Goal: Information Seeking & Learning: Learn about a topic

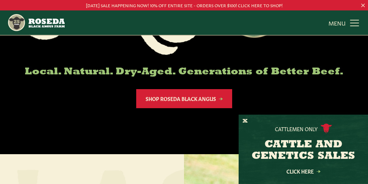
scroll to position [137, 0]
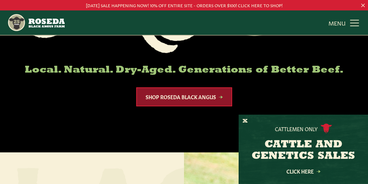
click at [192, 97] on link "Shop Roseda Black Angus" at bounding box center [184, 96] width 96 height 19
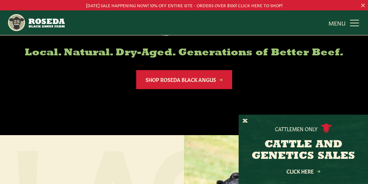
scroll to position [113, 0]
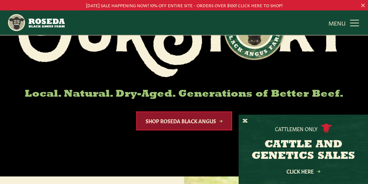
click at [219, 119] on link "Shop Roseda Black Angus" at bounding box center [184, 120] width 96 height 19
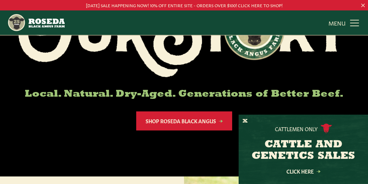
click at [123, 92] on h6 "Local. Natural. Dry-Aged. Generations of Better Beef." at bounding box center [183, 94] width 331 height 11
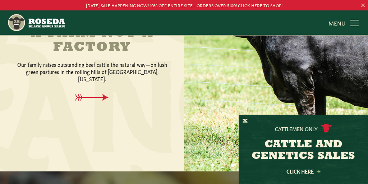
scroll to position [345, 0]
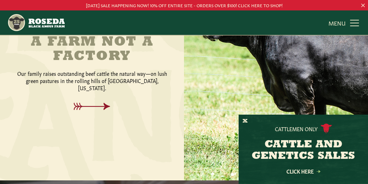
click at [98, 103] on icon at bounding box center [92, 107] width 52 height 8
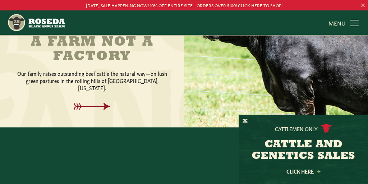
click at [98, 103] on icon at bounding box center [92, 107] width 52 height 8
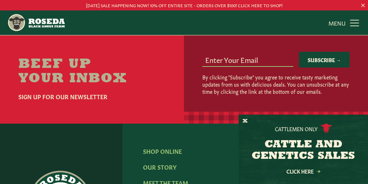
scroll to position [2095, 0]
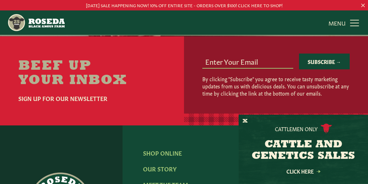
click at [351, 23] on link "MENU CLOSE" at bounding box center [344, 22] width 32 height 14
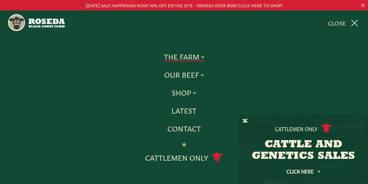
scroll to position [2304, 0]
click at [355, 25] on link "MENU CLOSE" at bounding box center [344, 22] width 33 height 14
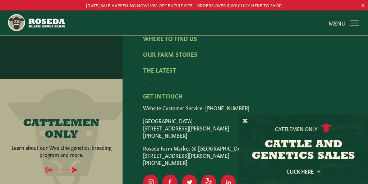
click at [60, 167] on icon at bounding box center [61, 170] width 102 height 7
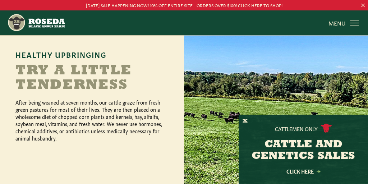
scroll to position [325, 0]
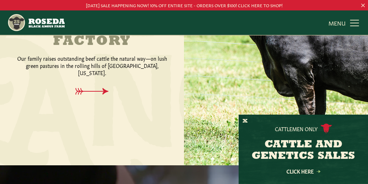
scroll to position [361, 0]
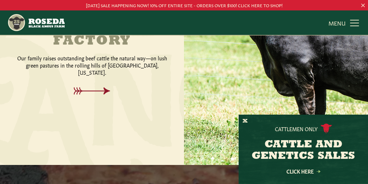
click at [98, 87] on icon at bounding box center [92, 91] width 52 height 8
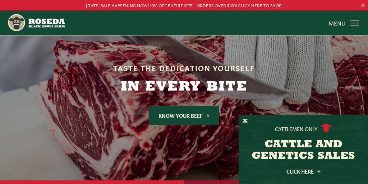
scroll to position [1953, 0]
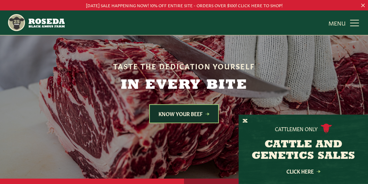
click at [195, 104] on link "Know Your Beef" at bounding box center [184, 113] width 70 height 19
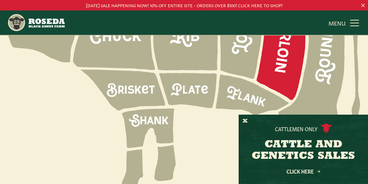
scroll to position [1018, 0]
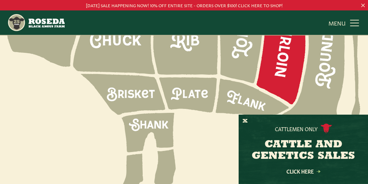
click at [281, 65] on icon at bounding box center [280, 51] width 49 height 105
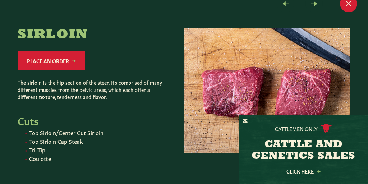
scroll to position [20, 0]
drag, startPoint x: 110, startPoint y: 131, endPoint x: 60, endPoint y: 133, distance: 50.7
click at [60, 133] on li "Top Sirloin/Center Cut Sirloin" at bounding box center [98, 132] width 138 height 7
copy li "Center Cut Sirloin"
drag, startPoint x: 56, startPoint y: 132, endPoint x: 26, endPoint y: 130, distance: 29.9
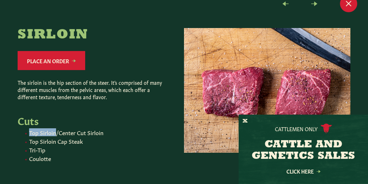
click at [29, 130] on li "Top Sirloin/Center Cut Sirloin" at bounding box center [98, 132] width 138 height 7
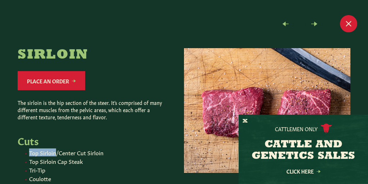
scroll to position [0, 0]
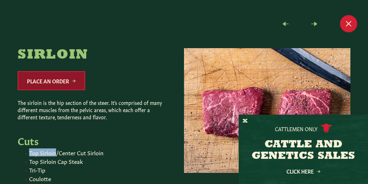
click at [70, 80] on link "Place an Order" at bounding box center [52, 80] width 68 height 19
